Goal: Find specific page/section: Find specific page/section

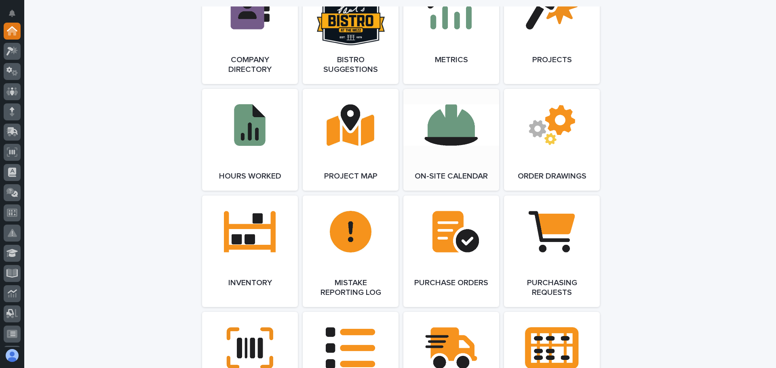
scroll to position [809, 0]
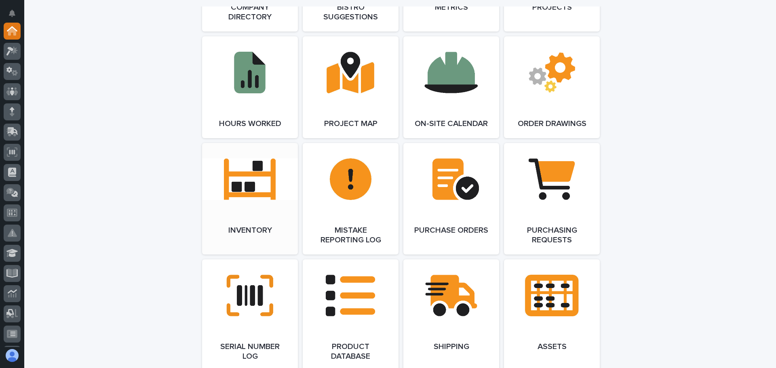
click at [251, 186] on link "Open Link" at bounding box center [250, 199] width 96 height 112
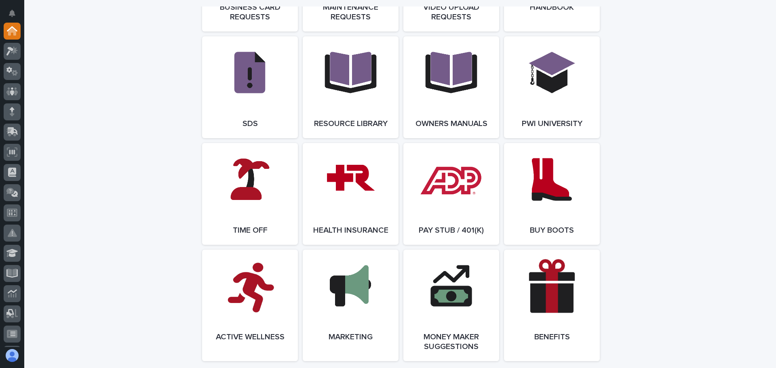
scroll to position [1375, 0]
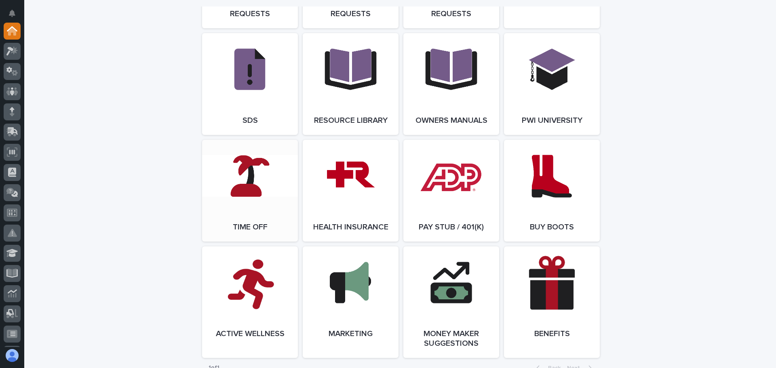
click at [245, 192] on link "Open Link" at bounding box center [250, 191] width 96 height 102
click at [15, 30] on icon at bounding box center [12, 31] width 8 height 8
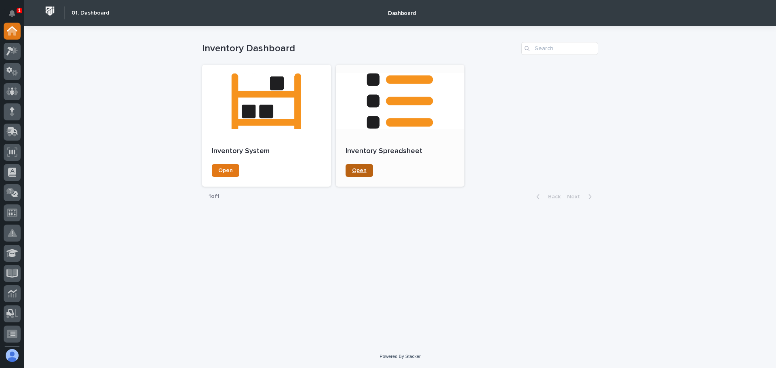
click at [361, 169] on span "Open" at bounding box center [359, 171] width 15 height 6
